Goal: Task Accomplishment & Management: Use online tool/utility

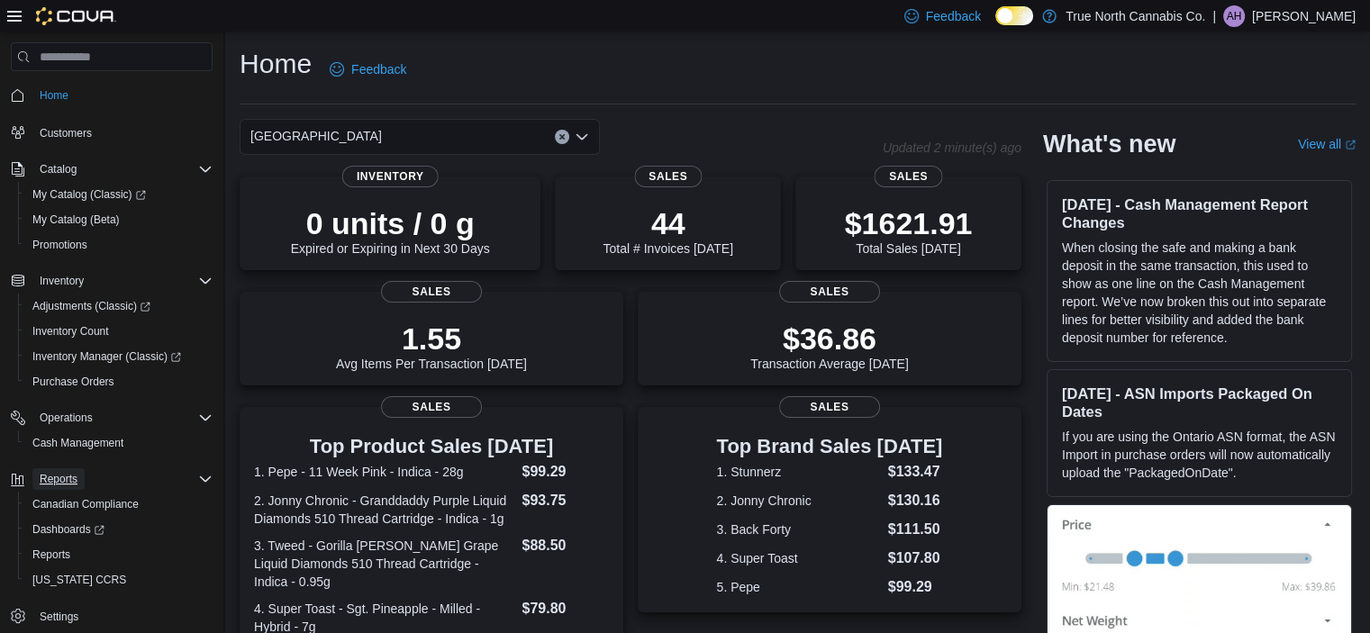
click at [67, 486] on span "Reports" at bounding box center [59, 479] width 38 height 14
click at [54, 550] on span "Reports" at bounding box center [51, 555] width 38 height 14
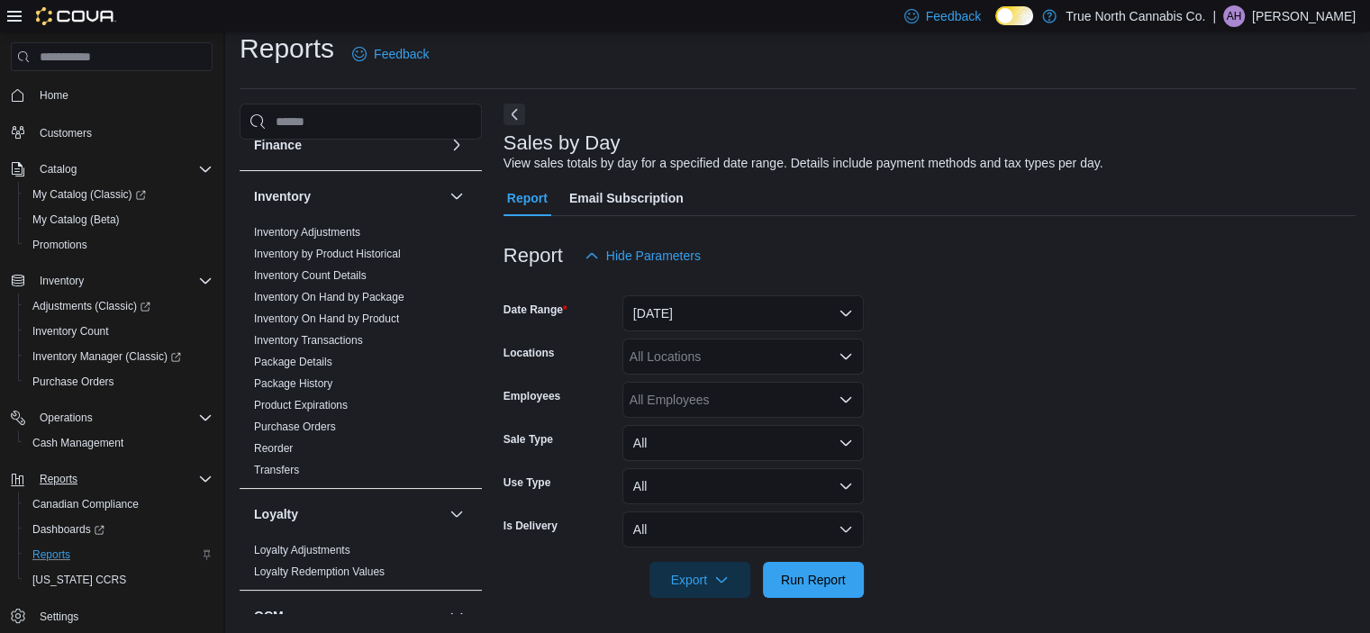
scroll to position [375, 0]
click at [388, 317] on link "Inventory On Hand by Product" at bounding box center [326, 320] width 145 height 13
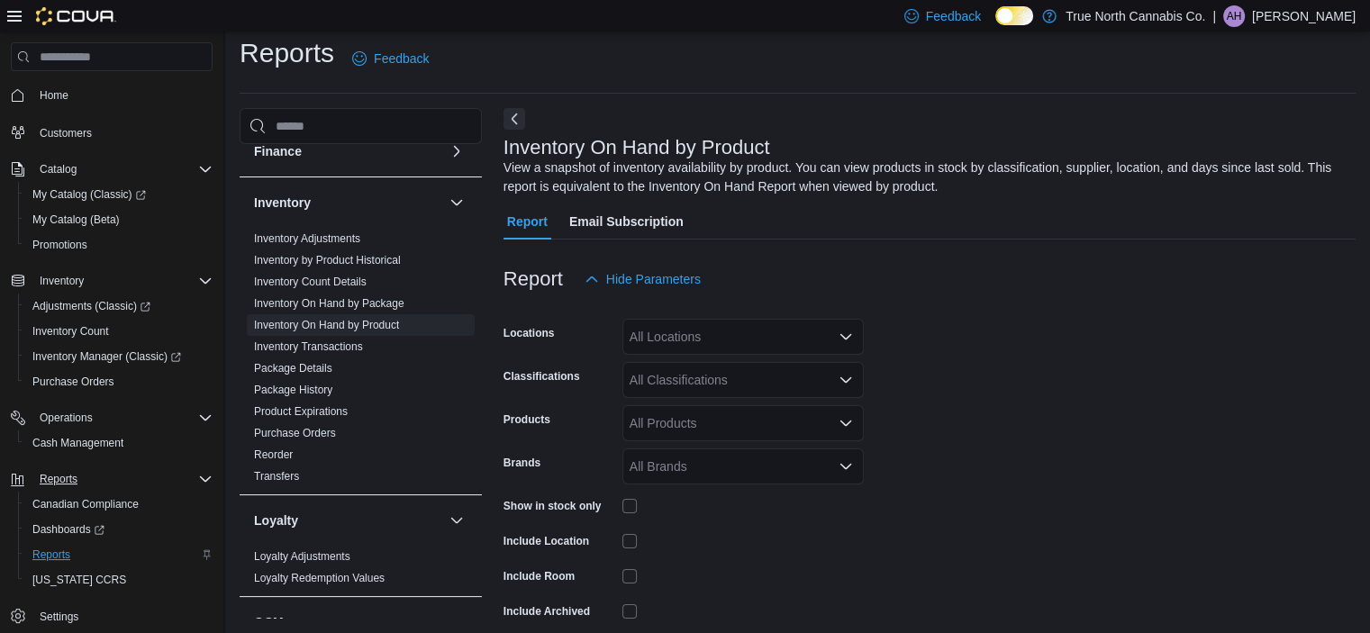
scroll to position [60, 0]
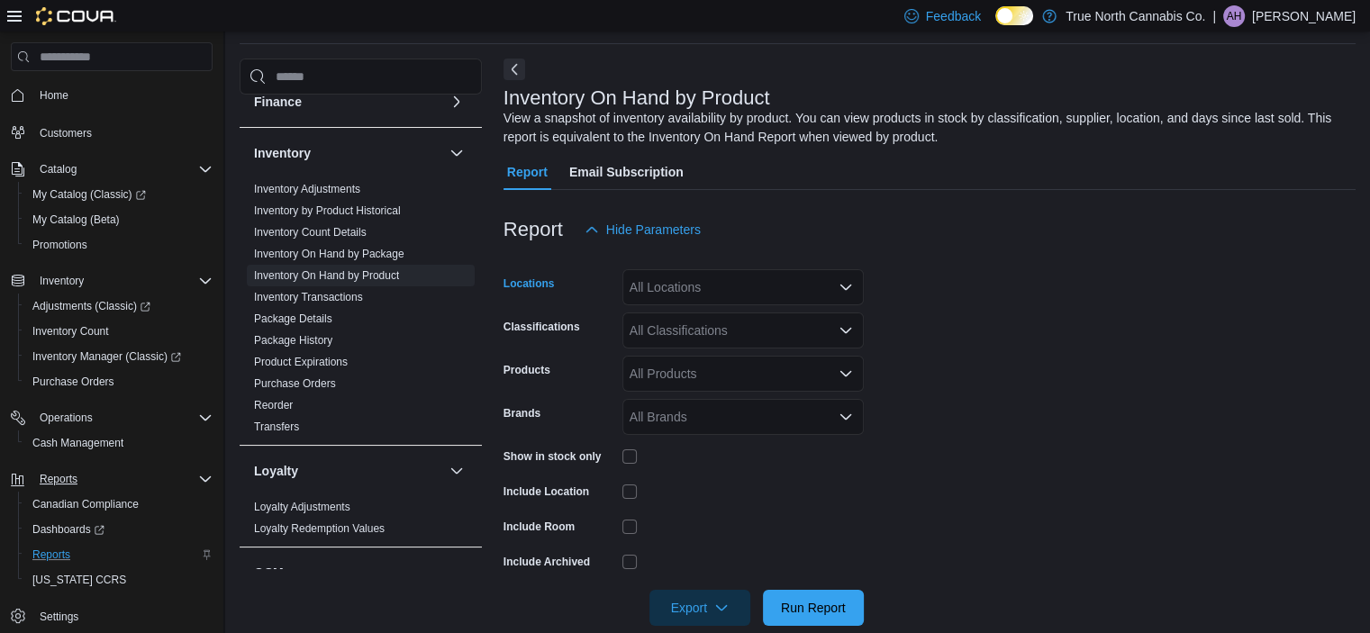
click at [673, 281] on div "All Locations" at bounding box center [743, 287] width 241 height 36
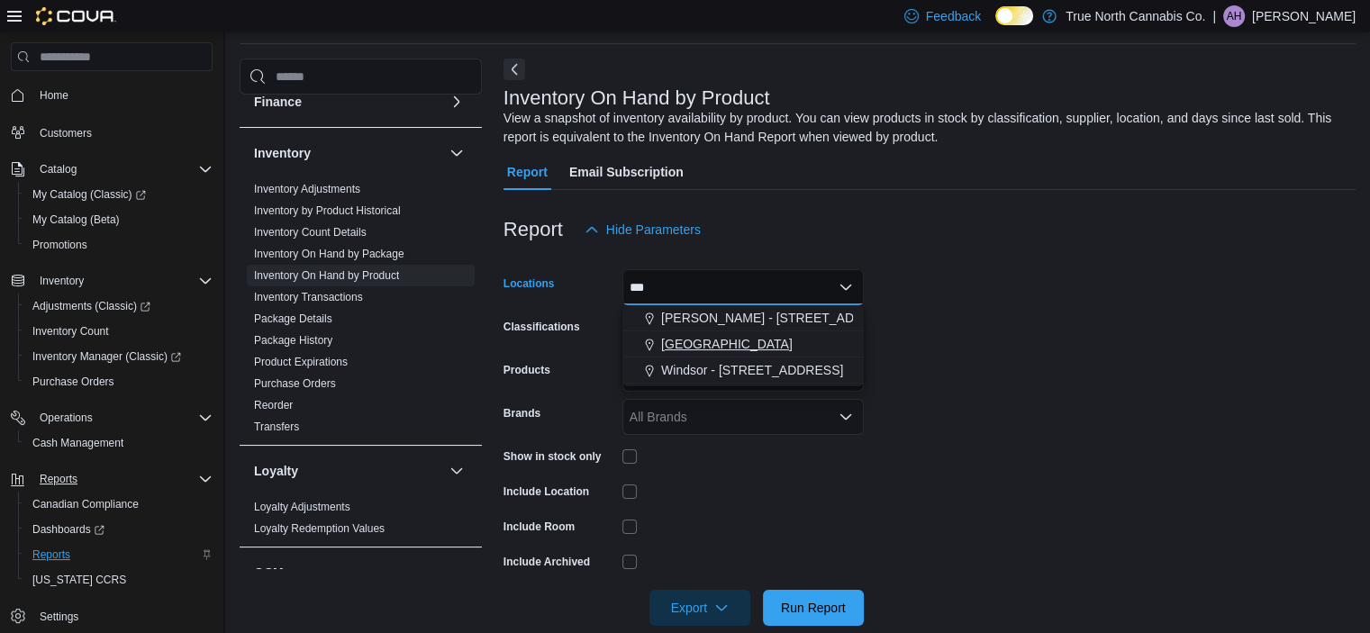
type input "***"
click at [706, 343] on div "[GEOGRAPHIC_DATA]" at bounding box center [743, 344] width 220 height 18
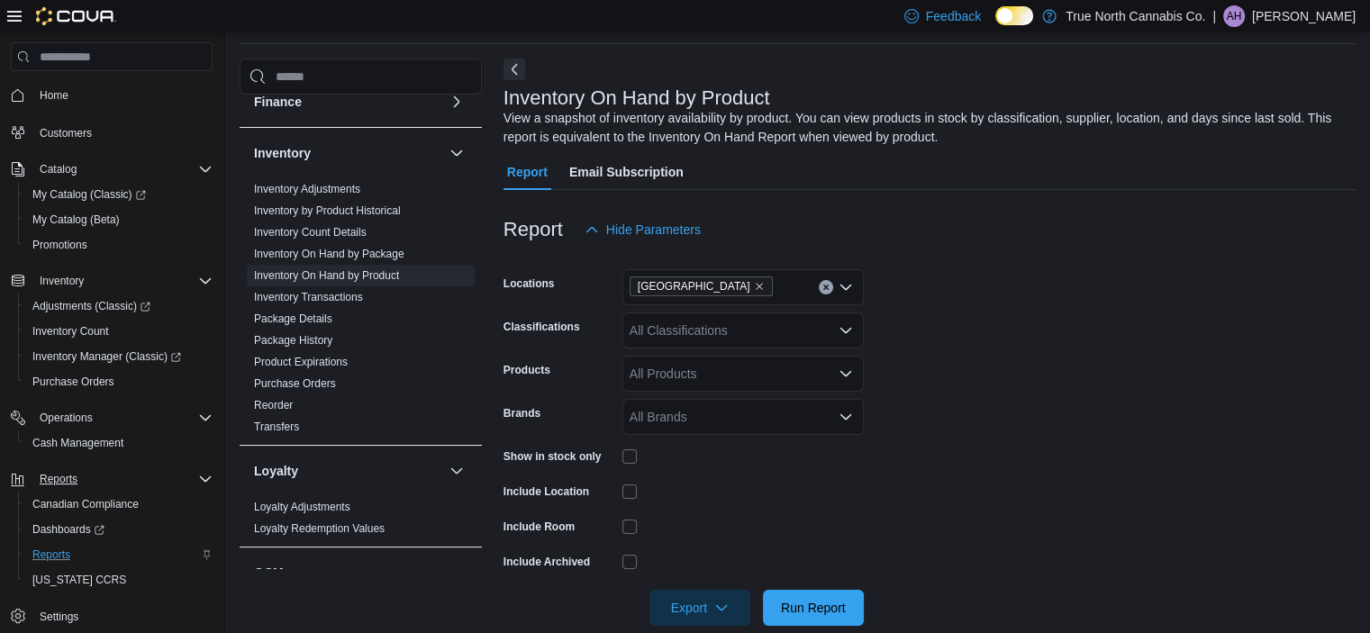
click at [1159, 316] on form "Locations Ottawa Classifications All Classifications Products All Products Bran…" at bounding box center [930, 437] width 852 height 378
click at [690, 328] on div "All Classifications" at bounding box center [743, 331] width 241 height 36
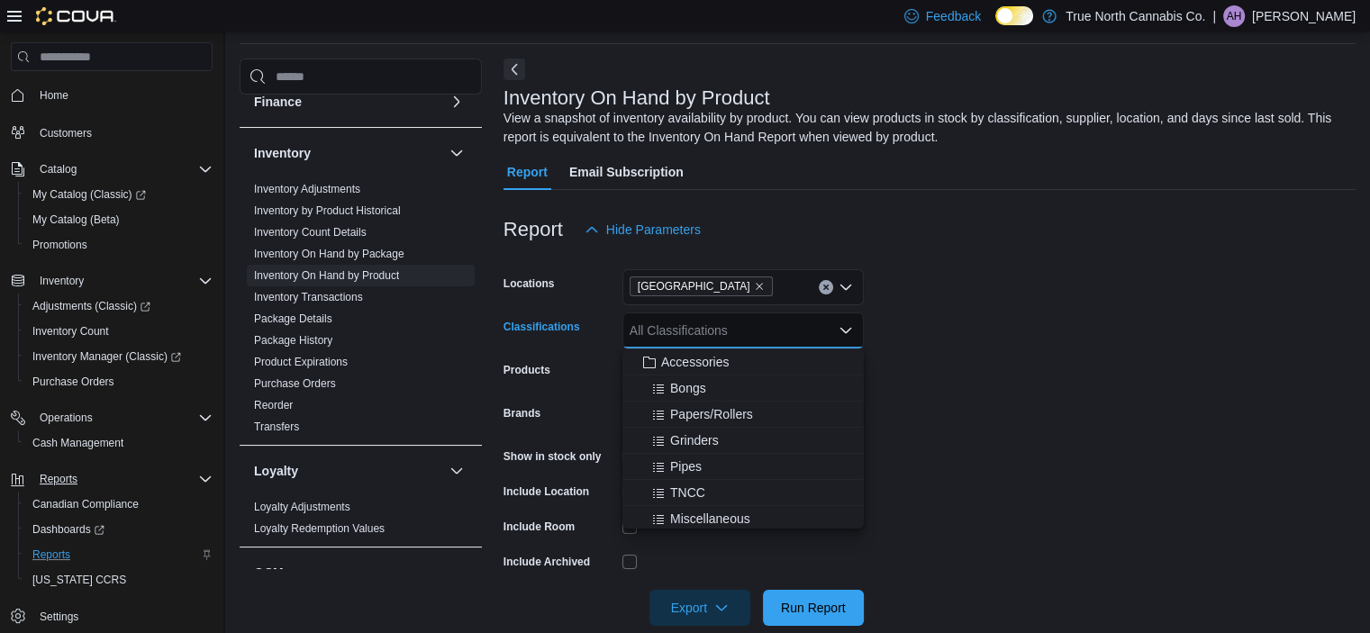
scroll to position [0, 0]
click at [951, 341] on form "Locations Ottawa Classifications All Classifications Combo box. Selected. Combo…" at bounding box center [930, 437] width 852 height 378
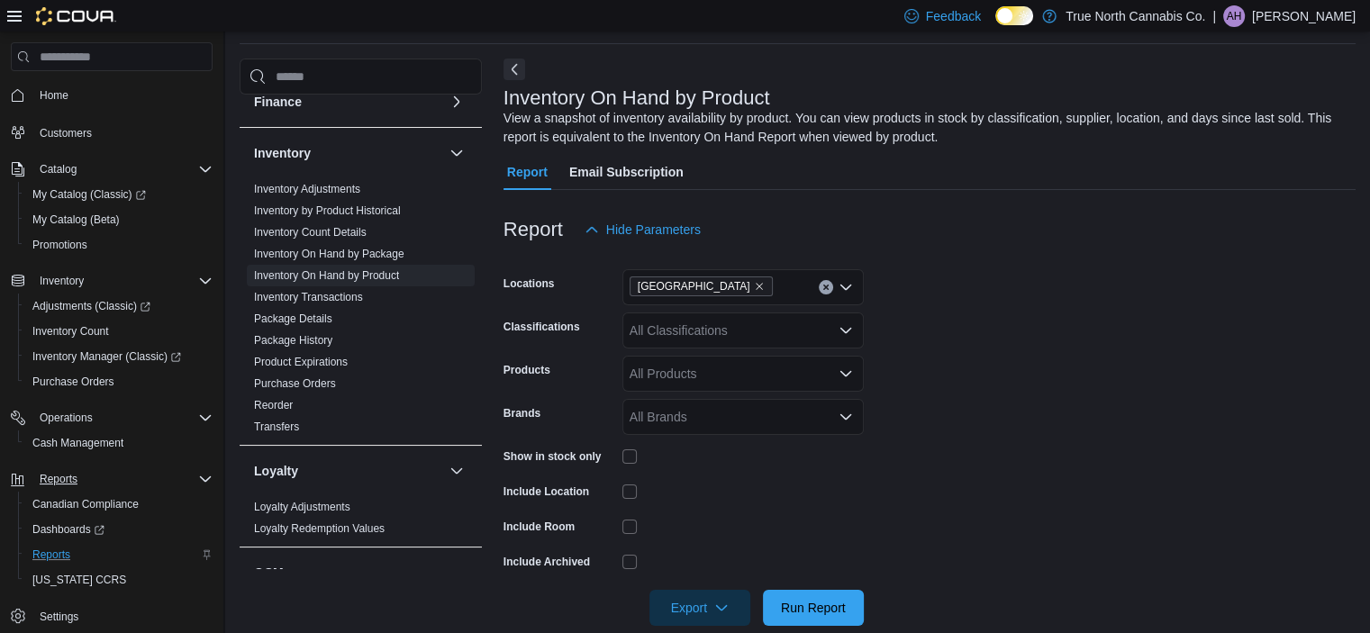
click at [754, 378] on div "All Products" at bounding box center [743, 374] width 241 height 36
click at [1018, 367] on form "Locations Ottawa Classifications All Classifications Products All Products Comb…" at bounding box center [930, 437] width 852 height 378
click at [695, 376] on div "All Products" at bounding box center [743, 374] width 241 height 36
click at [695, 376] on div "All Products Combo box. Selected. Combo box input. All Products. Type some text…" at bounding box center [743, 374] width 241 height 36
type input "*"
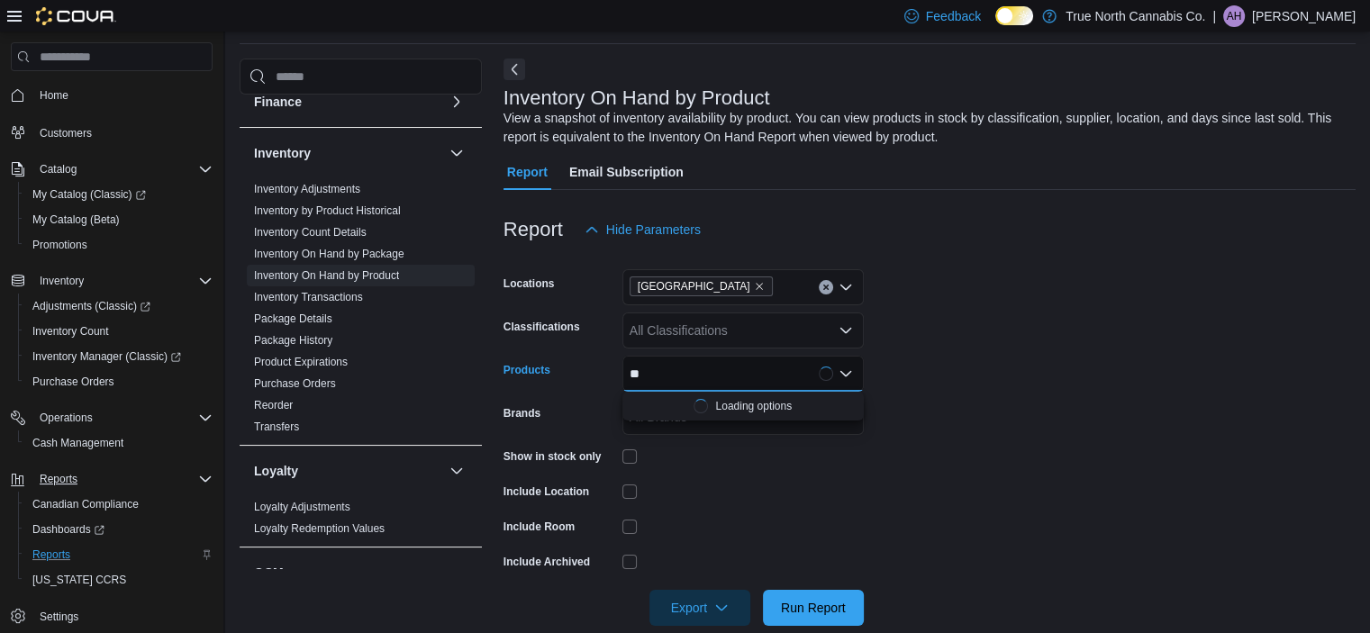
type input "*"
click at [1052, 394] on form "Locations Ottawa Classifications All Classifications Products All Products Comb…" at bounding box center [930, 437] width 852 height 378
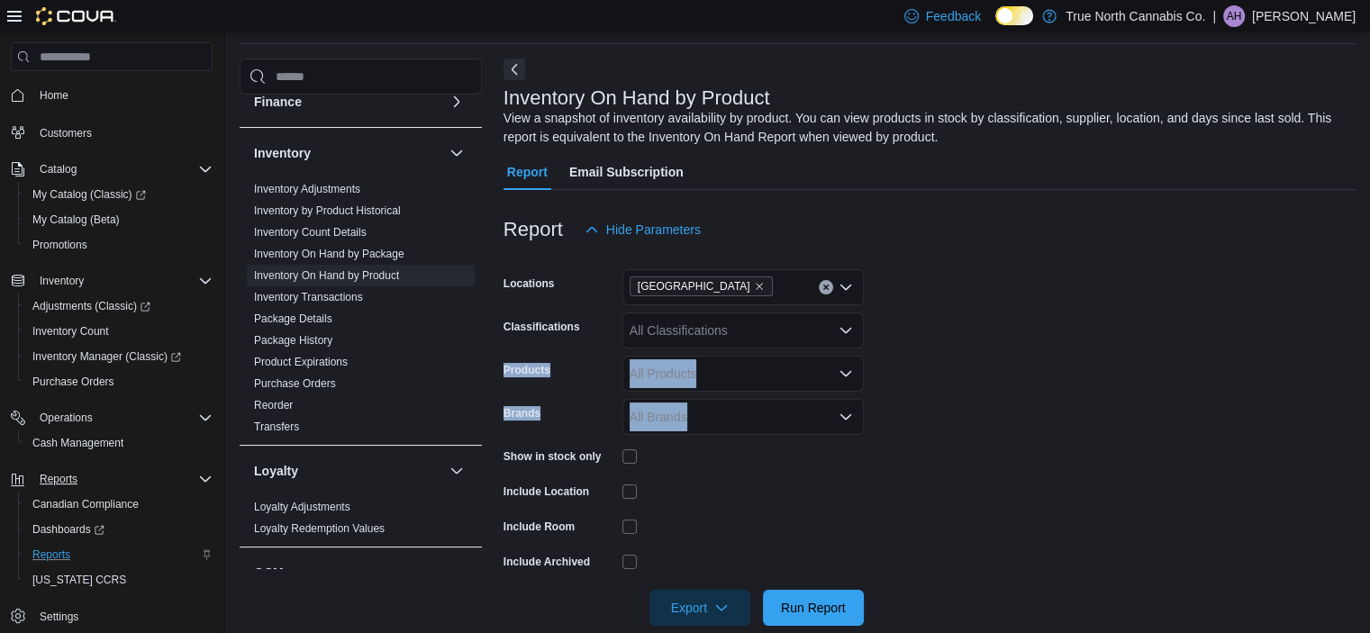
drag, startPoint x: 1364, startPoint y: 331, endPoint x: 1378, endPoint y: 395, distance: 65.4
click at [1370, 395] on html "Feedback Dark Mode True North Cannabis Co. | AH Ange Hurshman Home Customers Ca…" at bounding box center [685, 256] width 1370 height 633
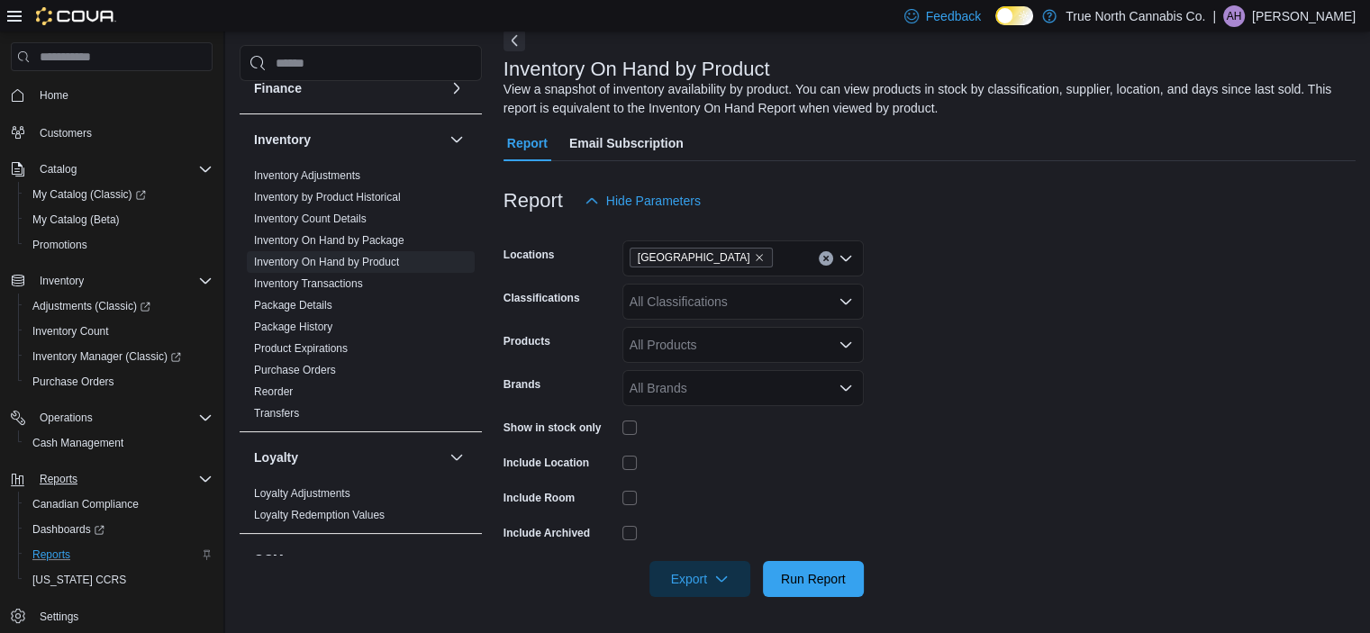
click at [1116, 424] on form "Locations Ottawa Classifications All Classifications Products All Products Bran…" at bounding box center [930, 408] width 852 height 378
click at [842, 576] on span "Run Report" at bounding box center [813, 578] width 65 height 18
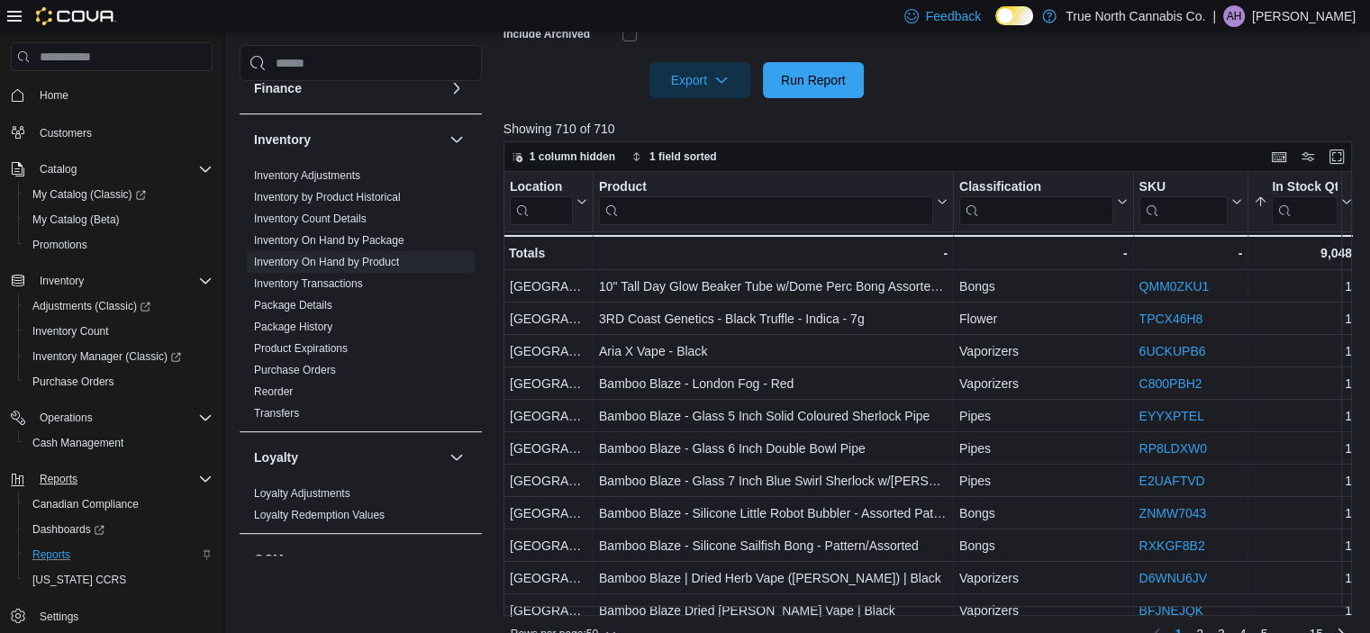
scroll to position [617, 0]
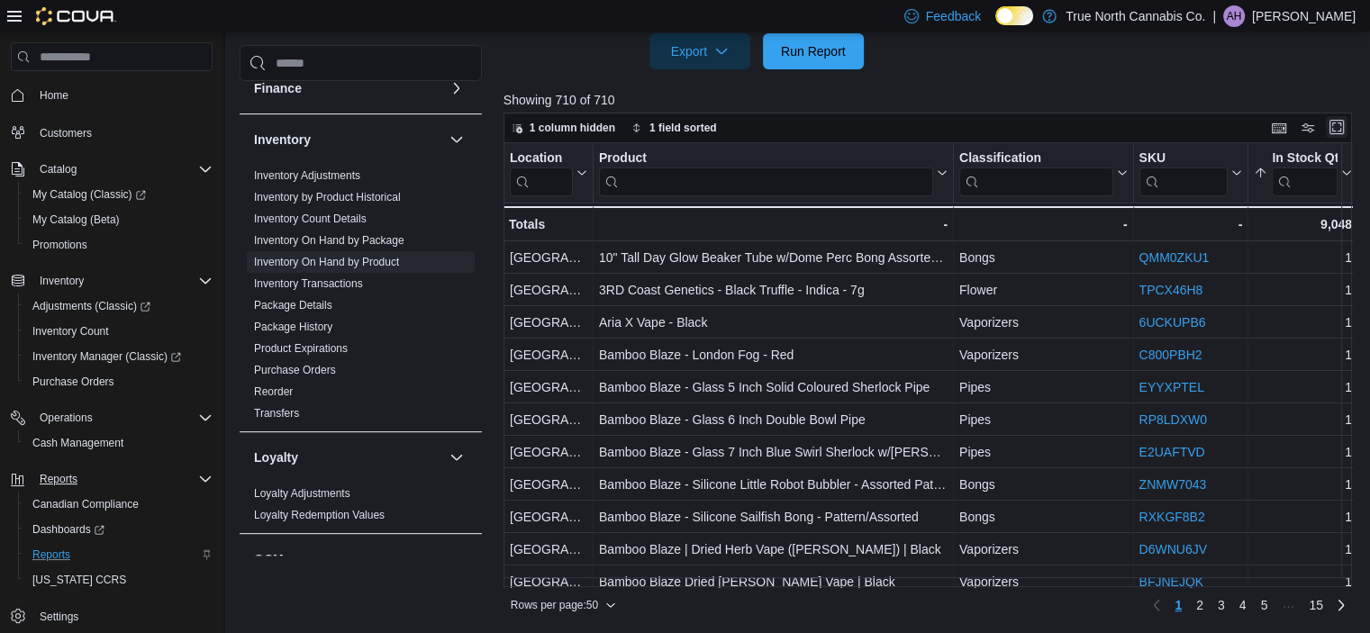
click at [1348, 126] on button "Enter fullscreen" at bounding box center [1337, 127] width 22 height 22
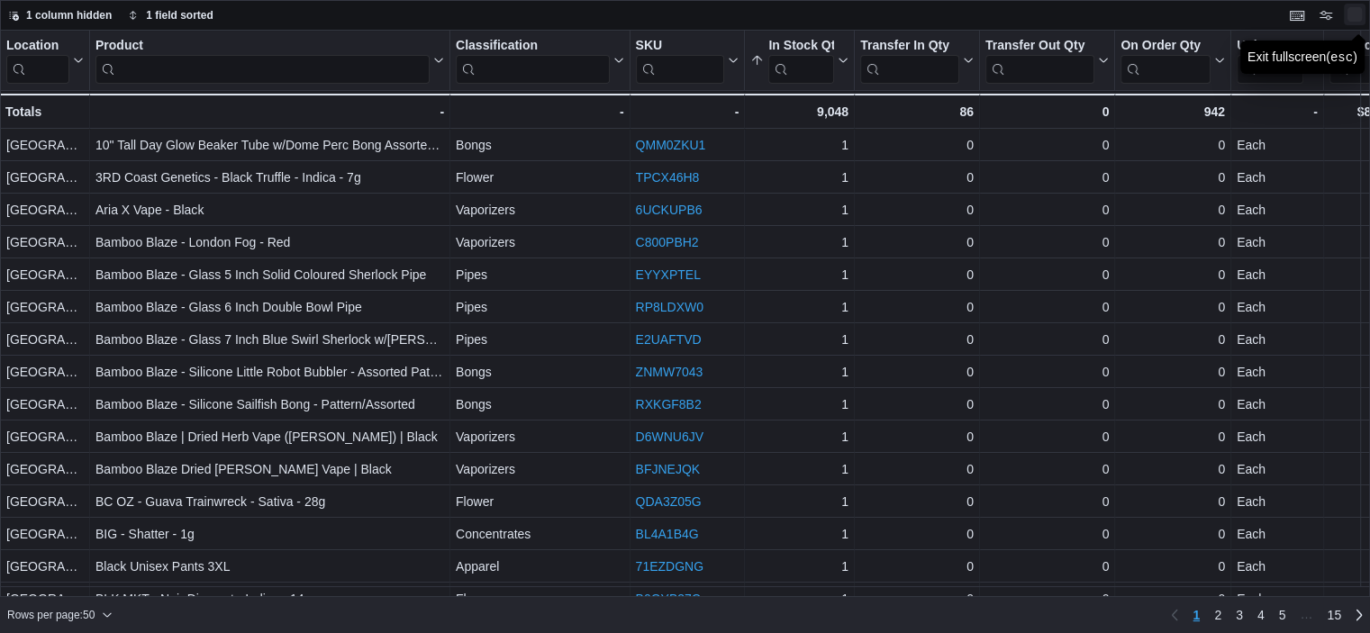
scroll to position [0, 0]
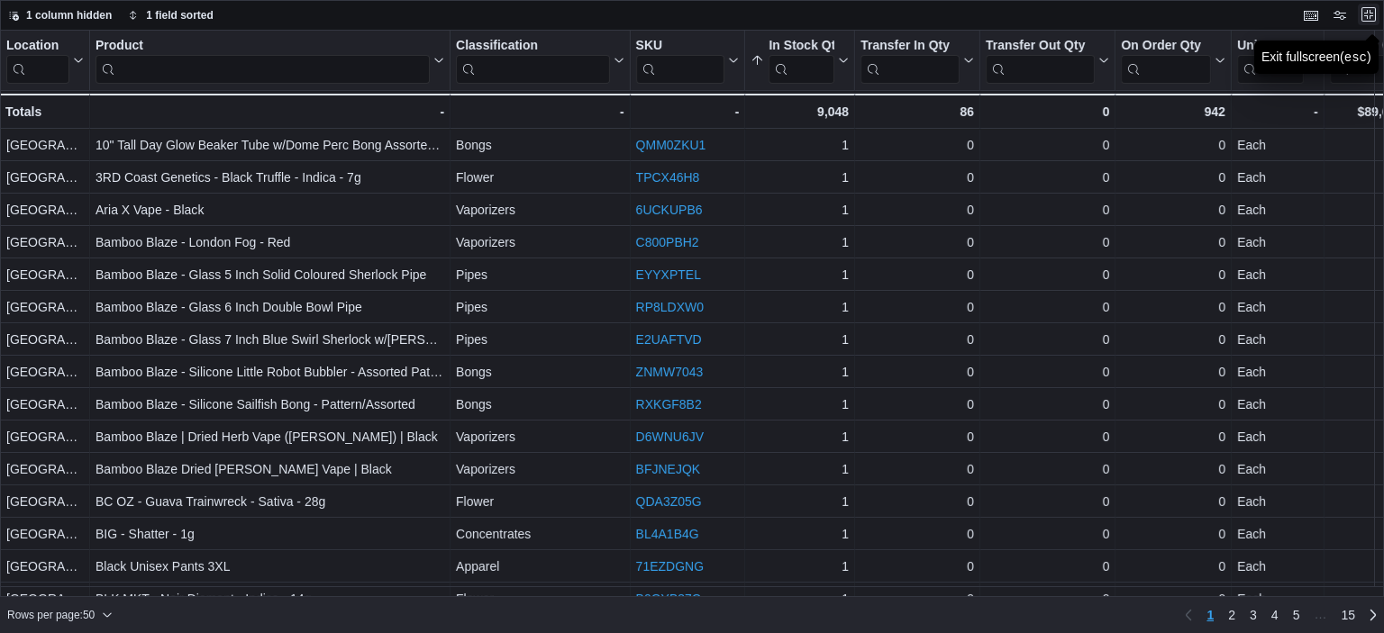
click at [1364, 19] on button "Exit fullscreen" at bounding box center [1369, 15] width 22 height 22
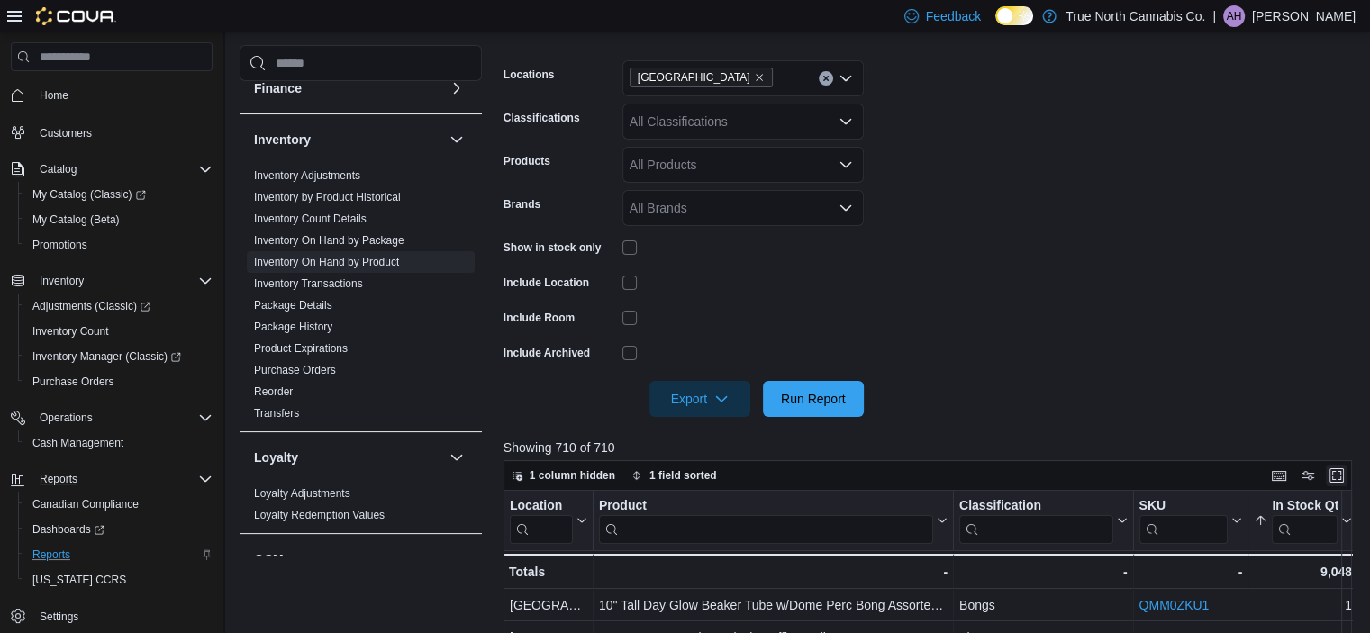
scroll to position [276, 0]
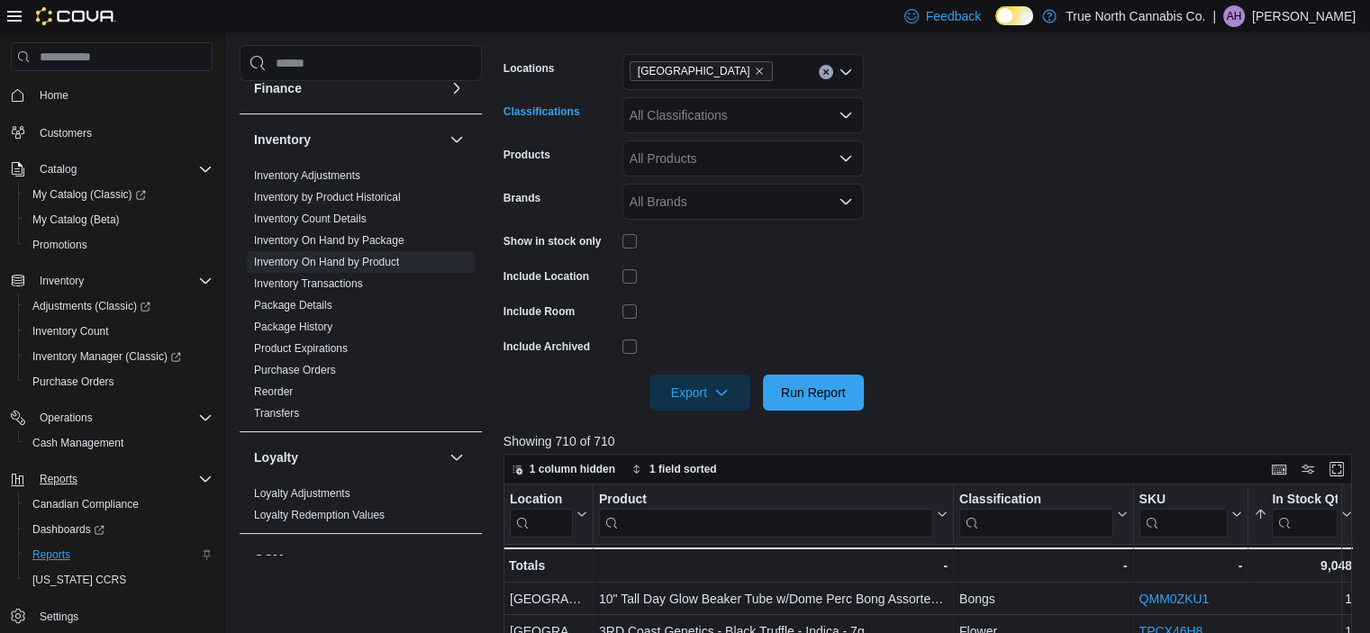
click at [750, 119] on div "All Classifications" at bounding box center [743, 115] width 241 height 36
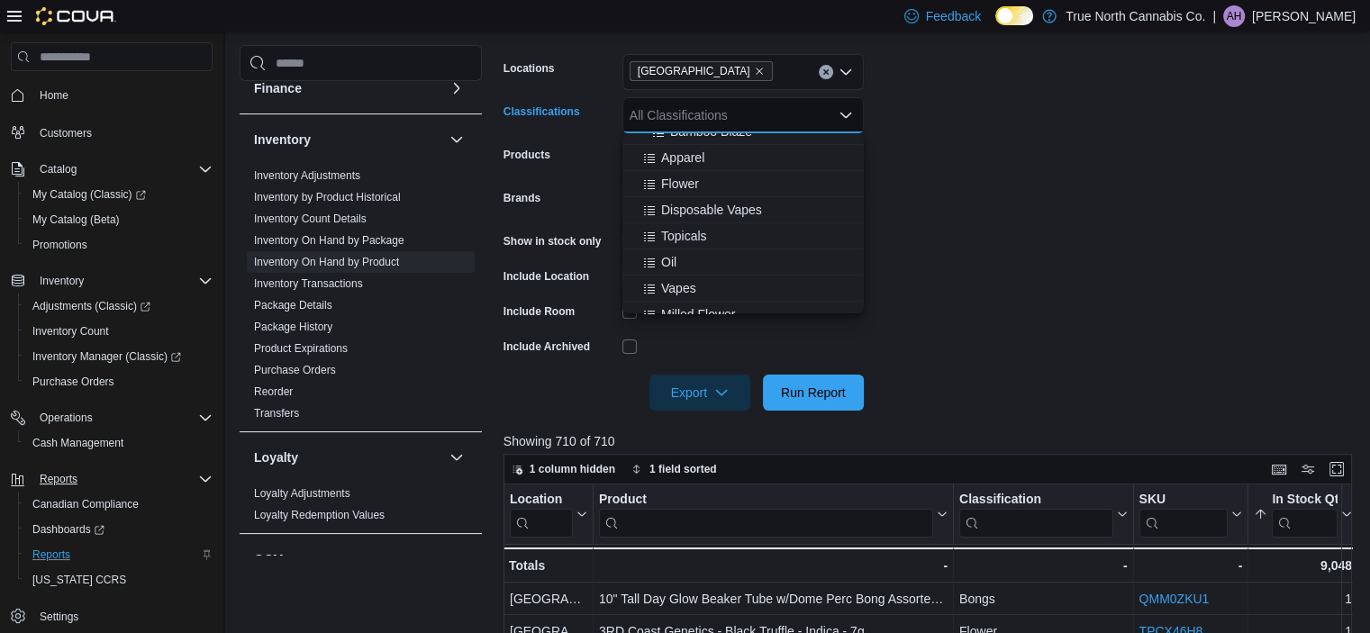
scroll to position [595, 0]
click at [694, 172] on span "Flower" at bounding box center [680, 178] width 38 height 18
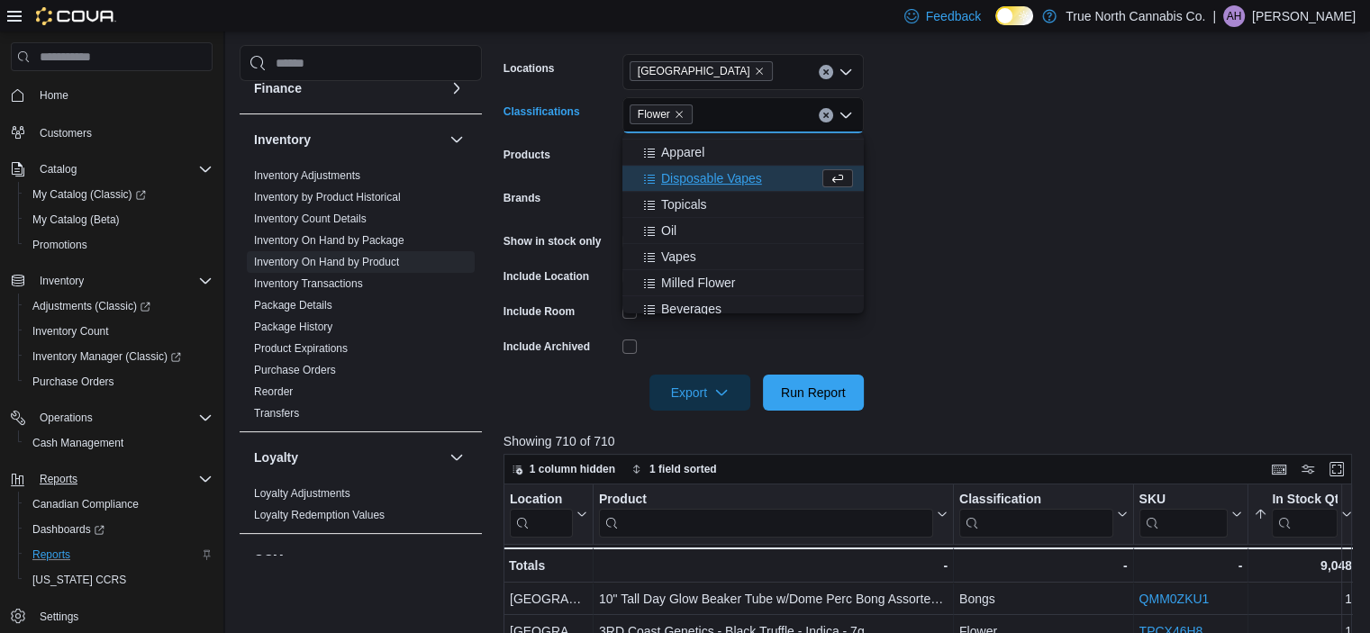
click at [694, 172] on span "Disposable Vapes" at bounding box center [711, 178] width 101 height 18
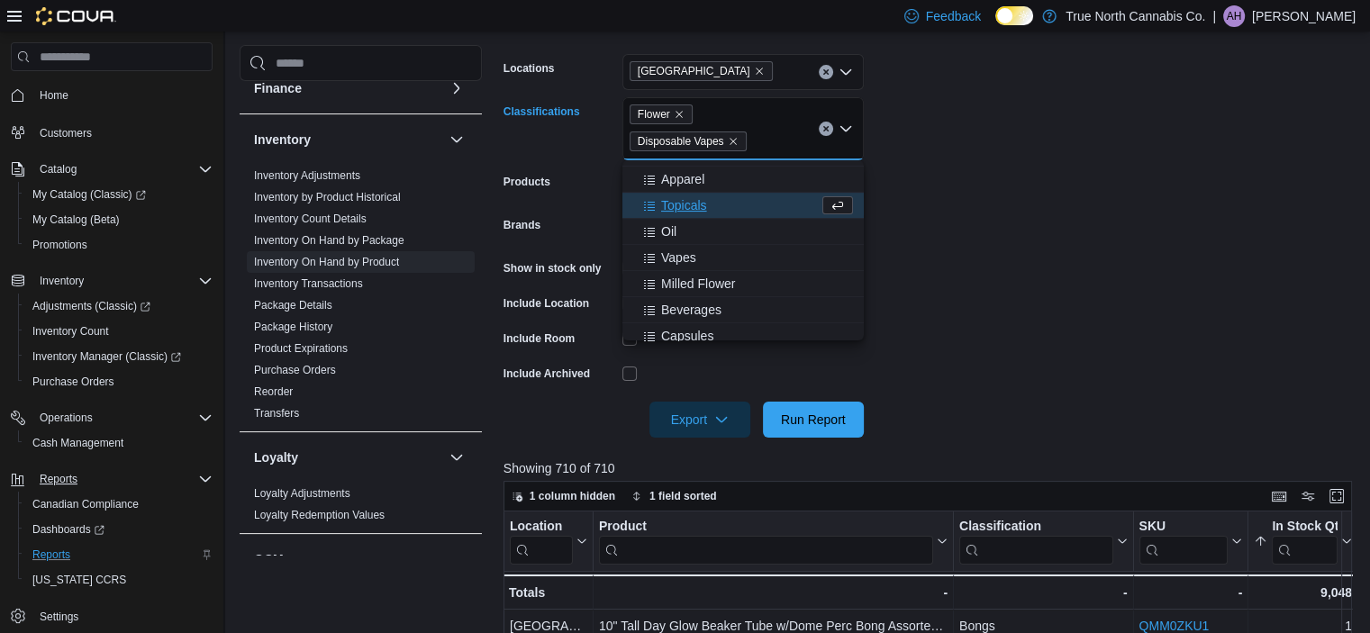
click at [678, 203] on span "Topicals" at bounding box center [684, 205] width 46 height 18
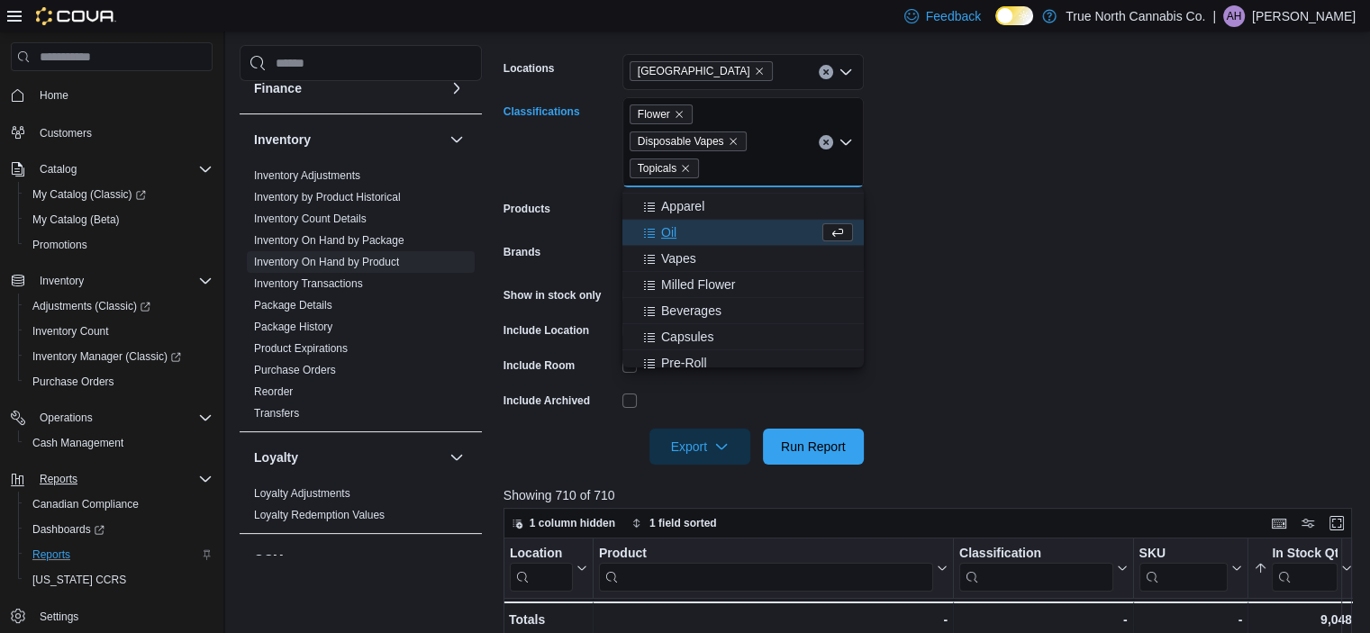
click at [674, 241] on span "Oil" at bounding box center [668, 232] width 15 height 18
click at [673, 241] on span "Vapes" at bounding box center [678, 232] width 35 height 18
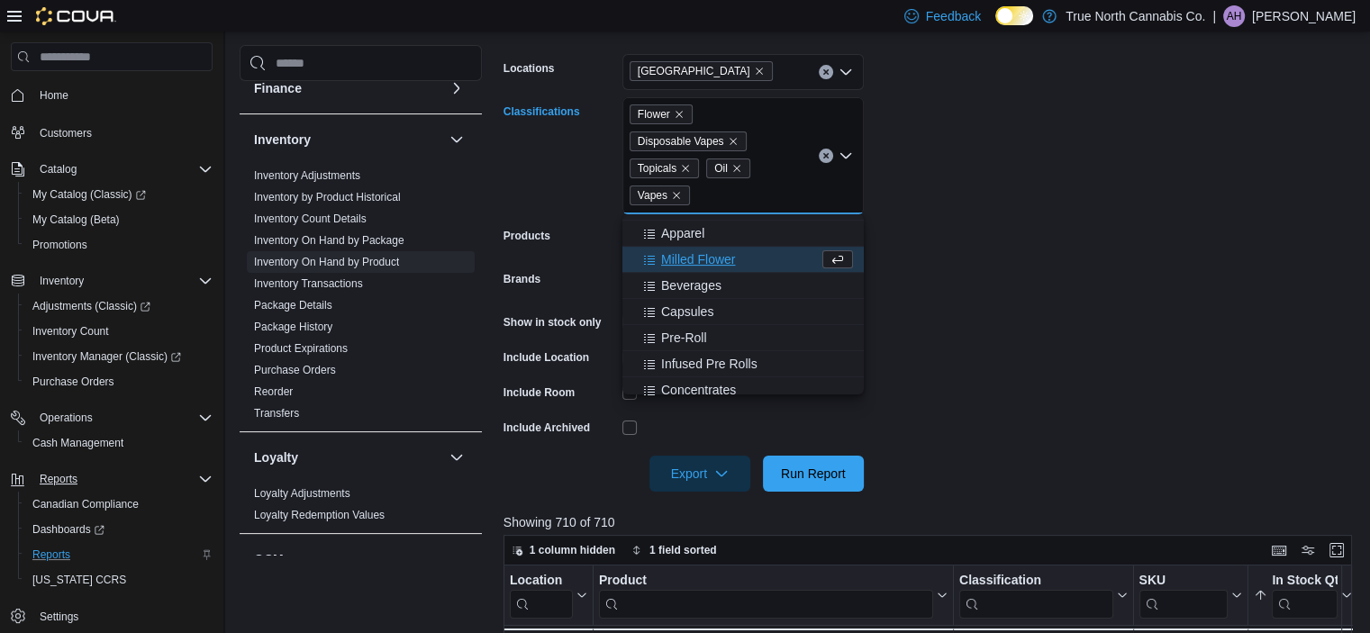
click at [680, 260] on span "Milled Flower" at bounding box center [698, 259] width 74 height 18
click at [680, 260] on span "Beverages" at bounding box center [691, 259] width 60 height 18
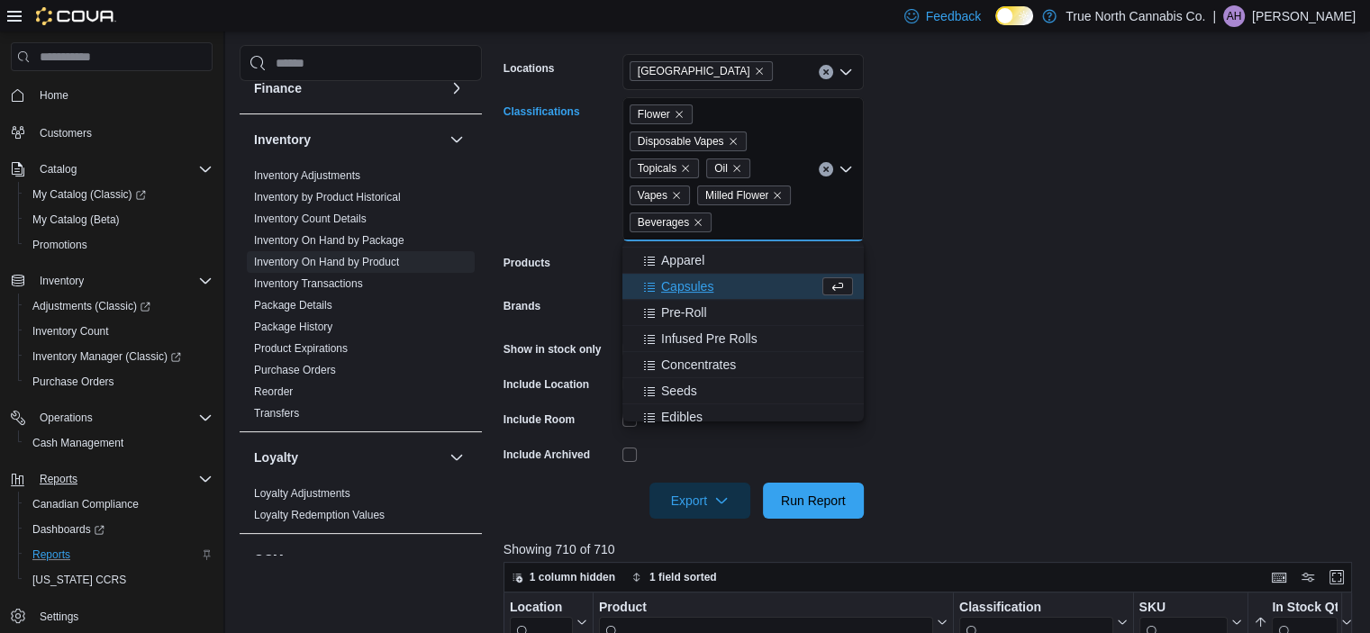
click at [688, 289] on span "Capsules" at bounding box center [687, 287] width 52 height 18
click at [686, 292] on span "Pre-Roll" at bounding box center [684, 287] width 46 height 18
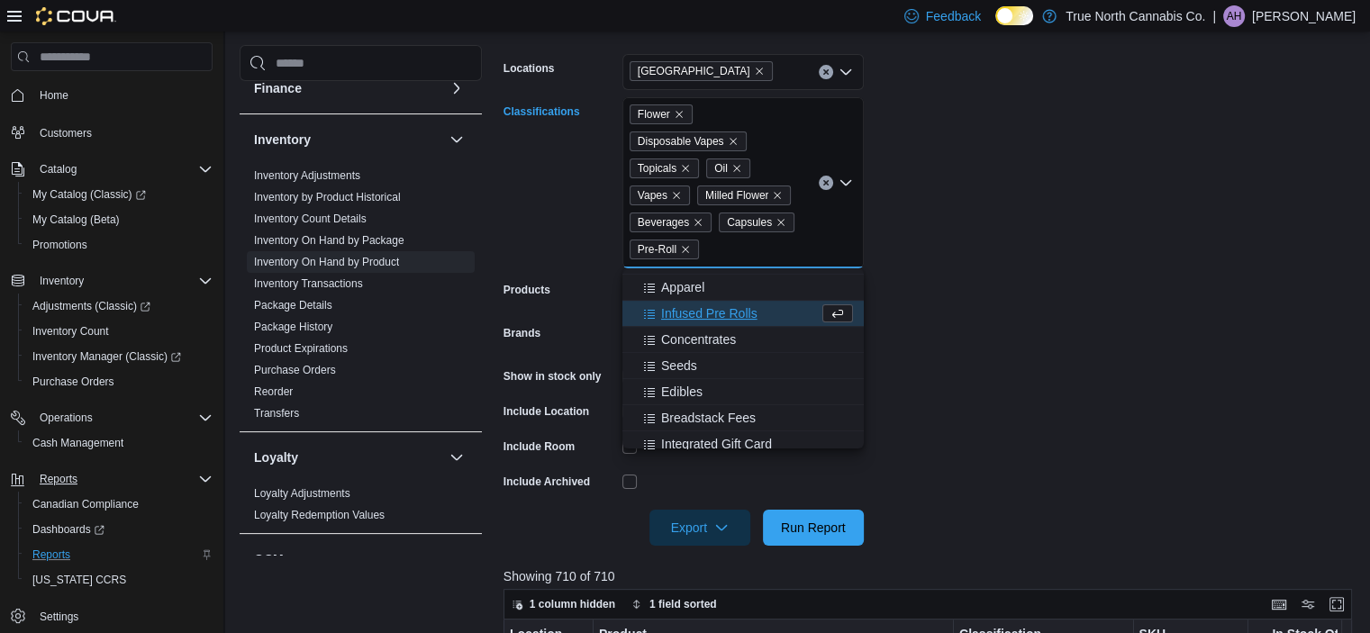
click at [684, 311] on span "Infused Pre Rolls" at bounding box center [709, 314] width 96 height 18
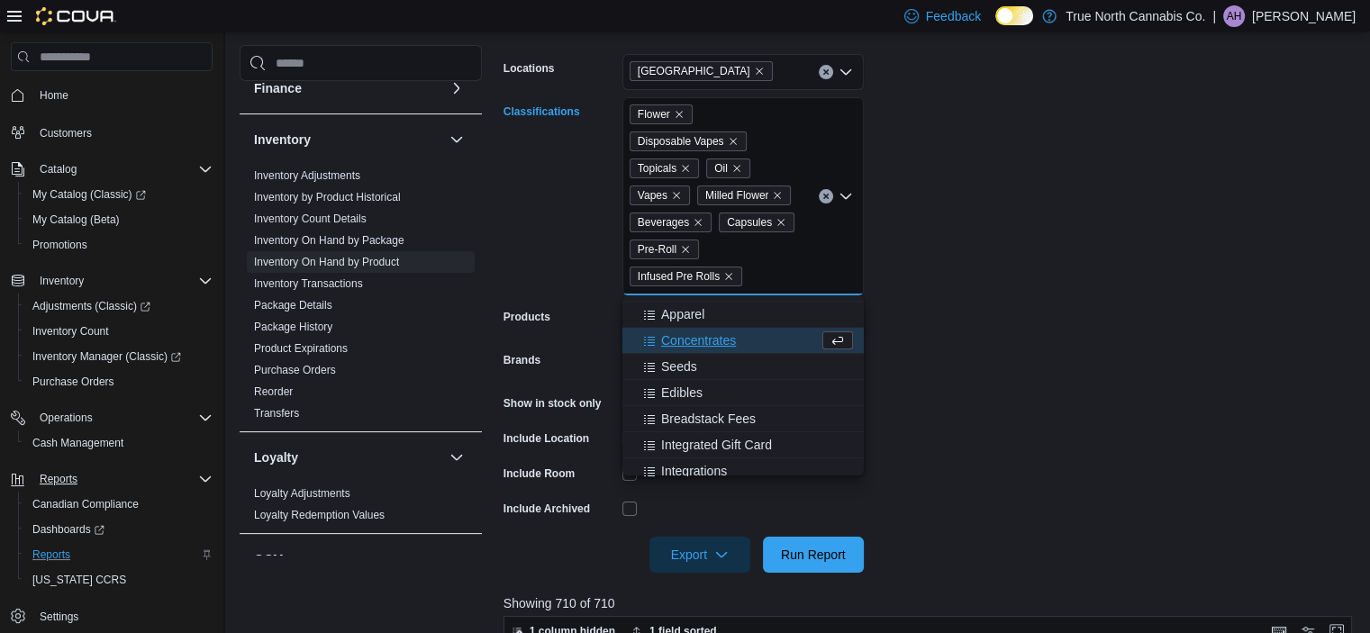
click at [690, 334] on span "Concentrates" at bounding box center [698, 341] width 75 height 18
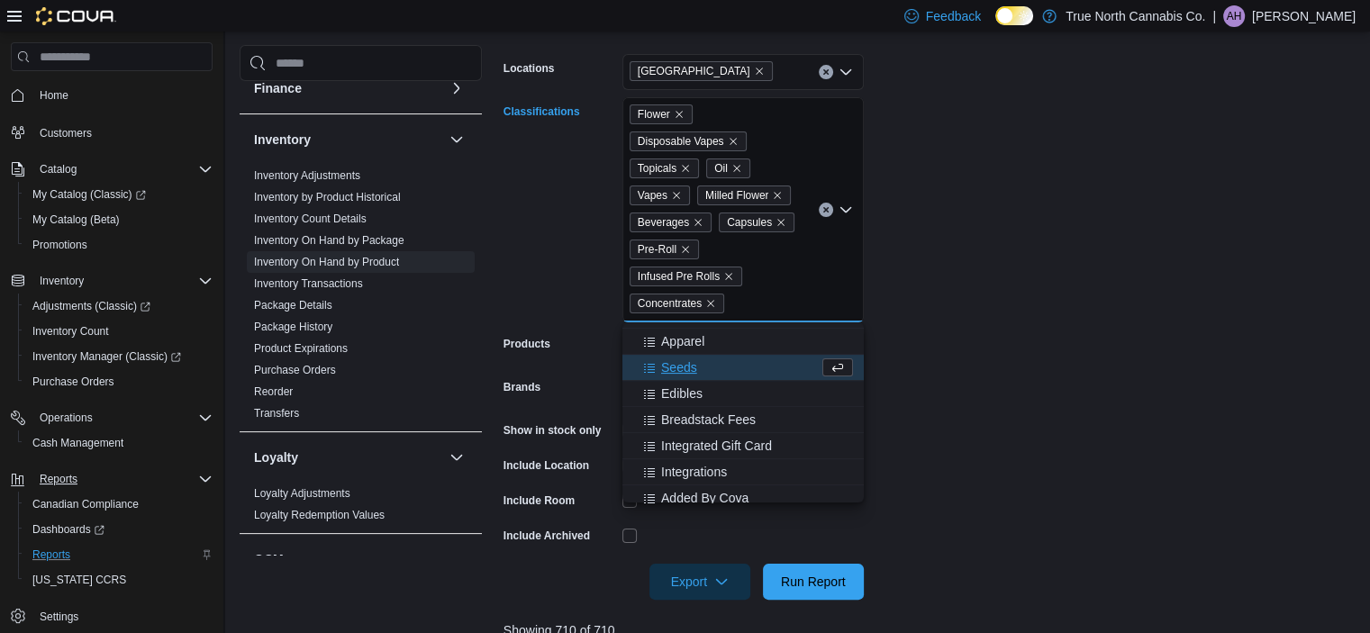
click at [697, 372] on div "Seeds" at bounding box center [726, 368] width 186 height 18
click at [692, 367] on span "Edibles" at bounding box center [681, 368] width 41 height 18
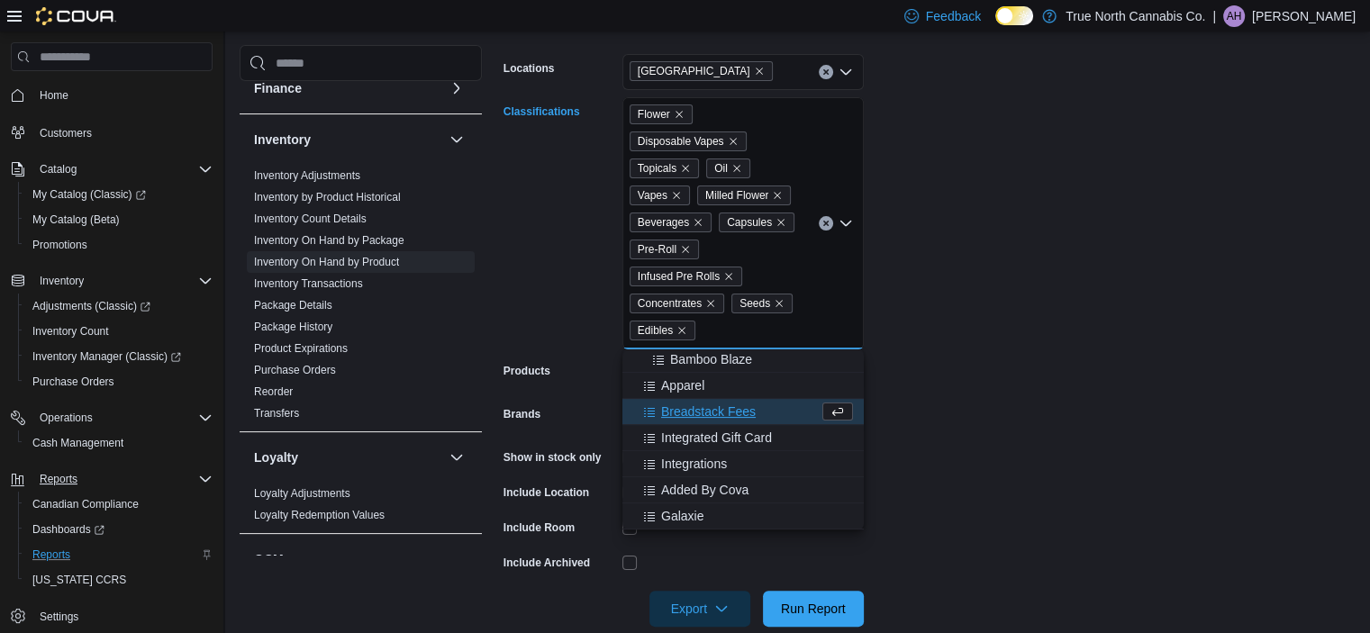
scroll to position [577, 0]
click at [1013, 320] on form "Locations Ottawa Classifications Flower Disposable Vapes Topicals Oil Vapes Mil…" at bounding box center [933, 329] width 858 height 595
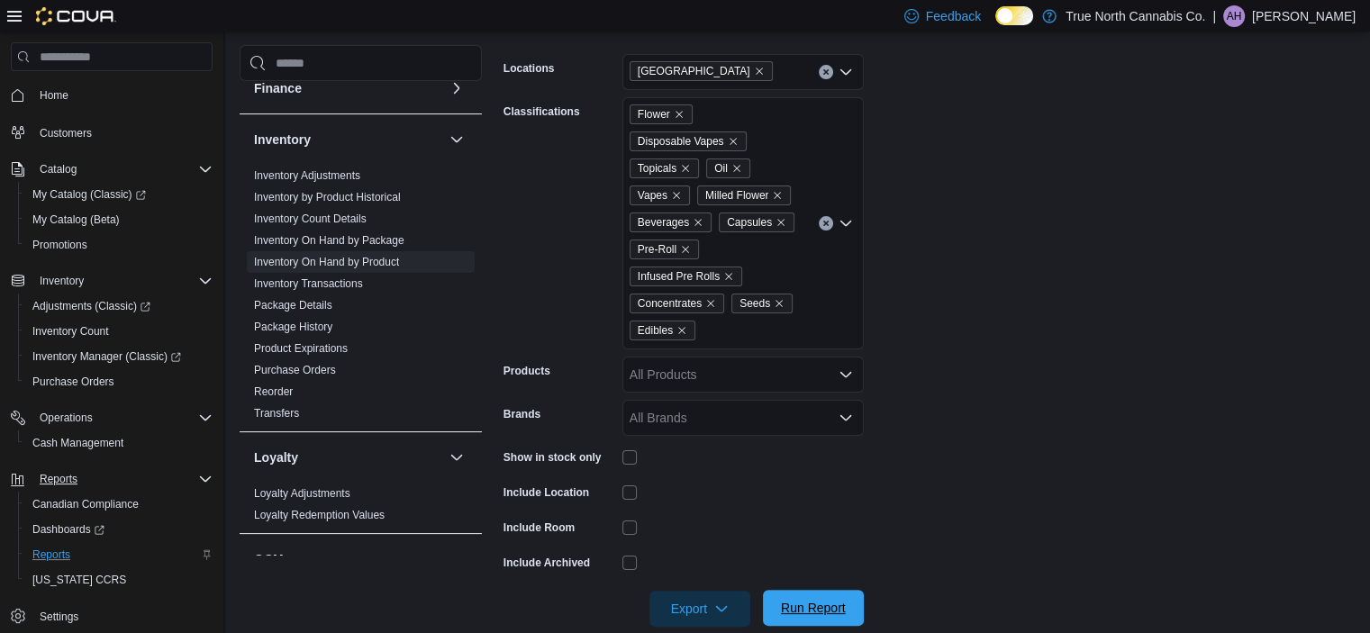
click at [838, 597] on span "Run Report" at bounding box center [813, 608] width 79 height 36
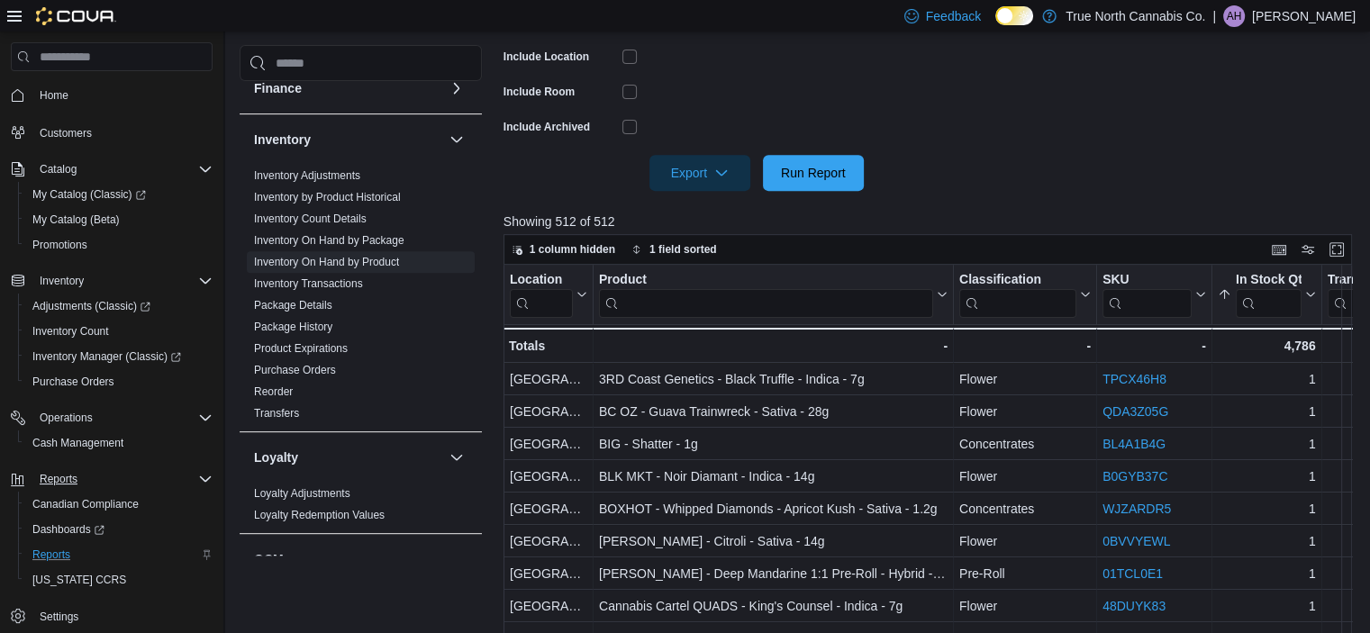
scroll to position [705, 0]
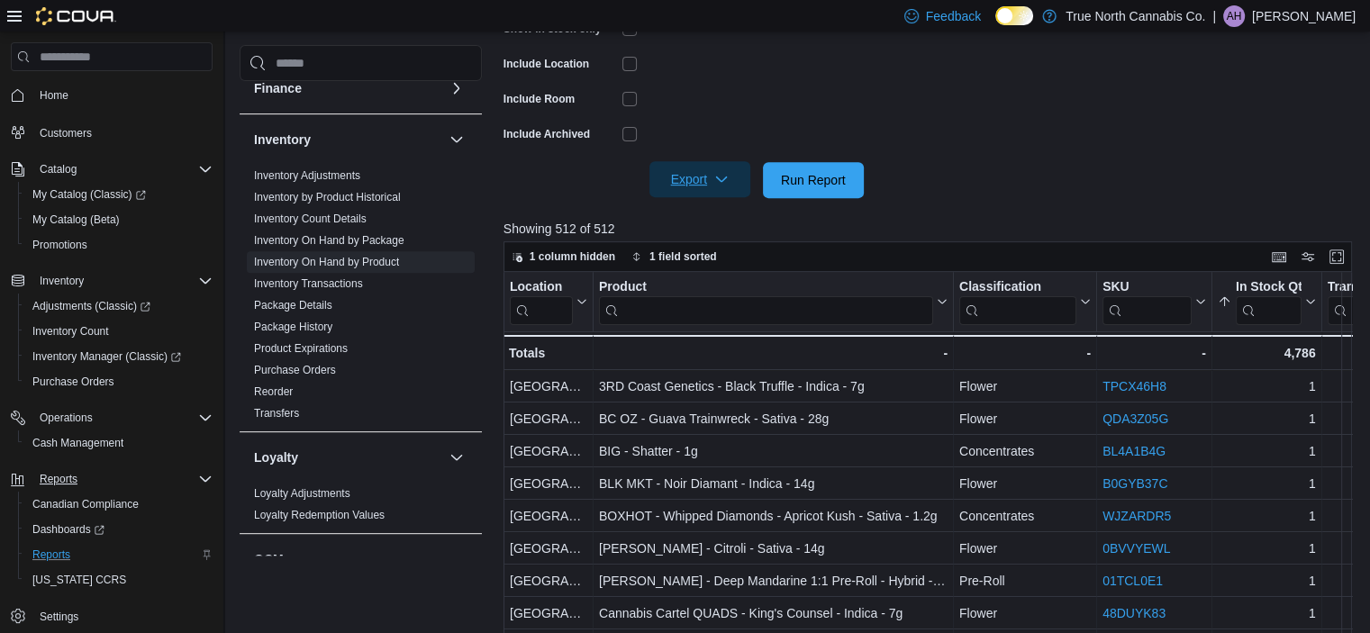
click at [724, 177] on icon "button" at bounding box center [722, 179] width 14 height 14
click at [715, 212] on span "Export to Excel" at bounding box center [702, 216] width 81 height 14
